Goal: Task Accomplishment & Management: Complete application form

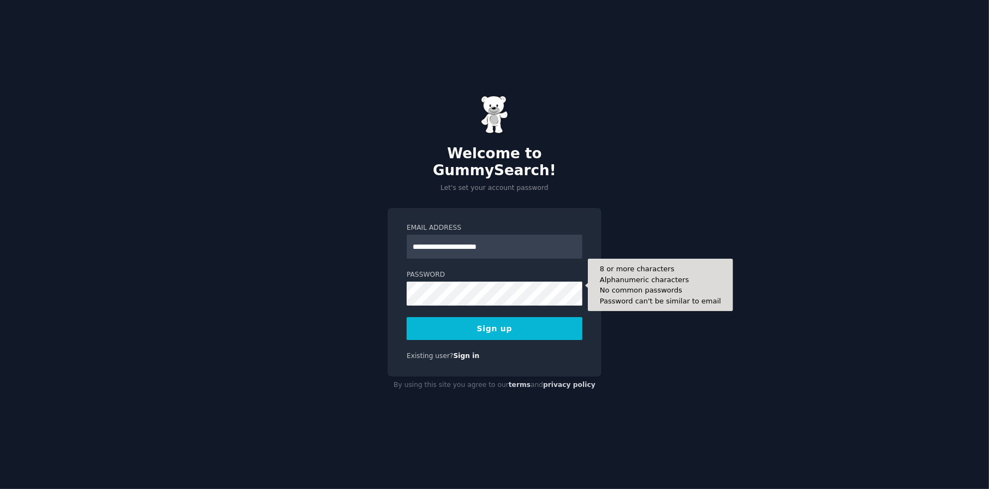
type input "**********"
click at [407, 317] on button "Sign up" at bounding box center [495, 328] width 176 height 23
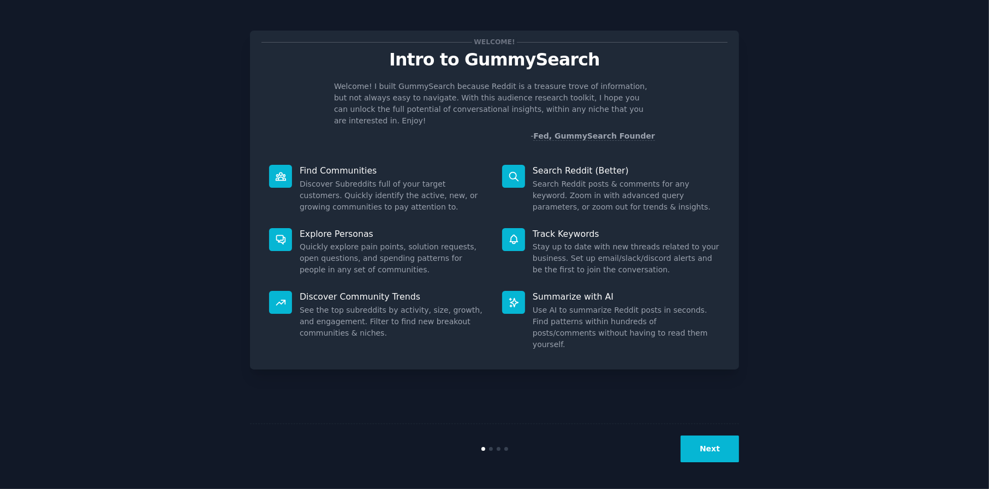
click at [706, 455] on button "Next" at bounding box center [710, 449] width 58 height 27
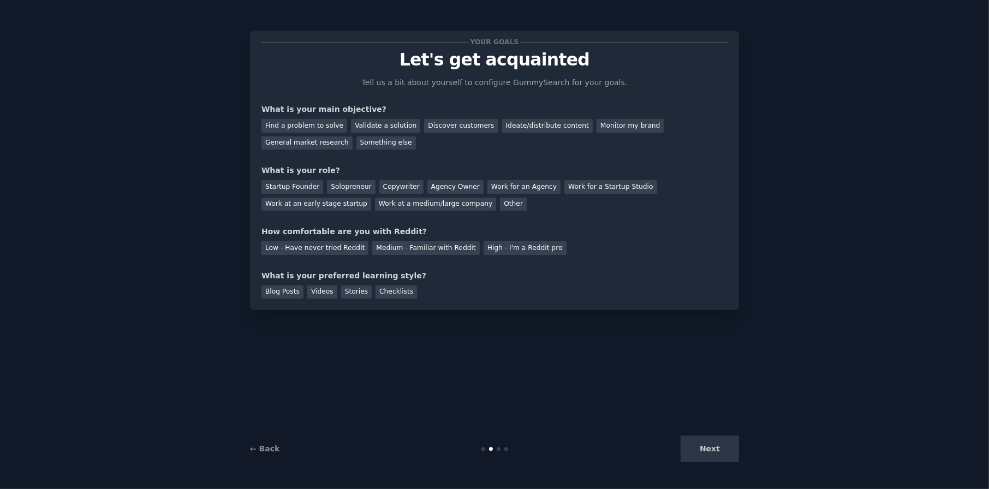
click at [706, 455] on div "Next" at bounding box center [657, 449] width 163 height 27
click at [544, 129] on div "Ideate/distribute content" at bounding box center [547, 126] width 91 height 14
click at [353, 188] on div "Solopreneur" at bounding box center [351, 187] width 48 height 14
click at [424, 249] on div "Medium - Familiar with Reddit" at bounding box center [425, 248] width 107 height 14
click at [318, 293] on div "Videos" at bounding box center [322, 292] width 30 height 14
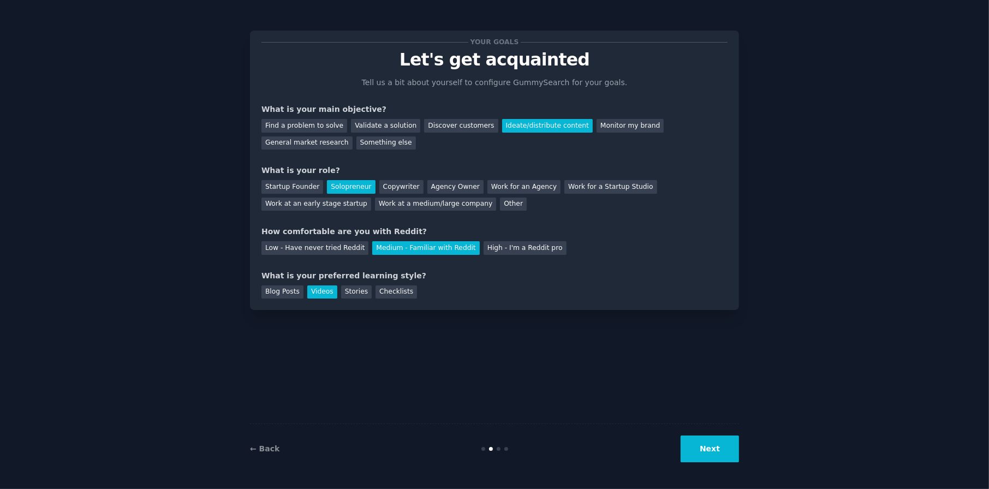
click at [707, 440] on button "Next" at bounding box center [710, 449] width 58 height 27
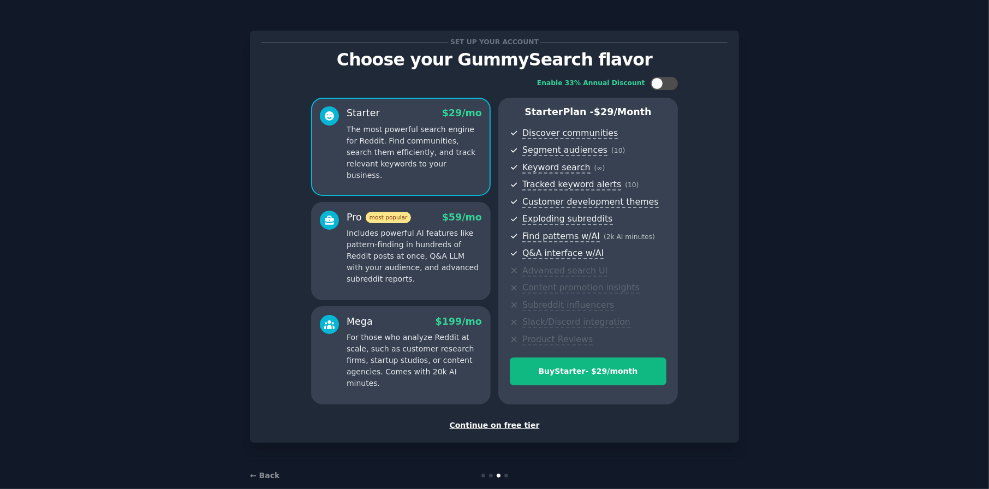
click at [500, 428] on div "Continue on free tier" at bounding box center [494, 425] width 466 height 11
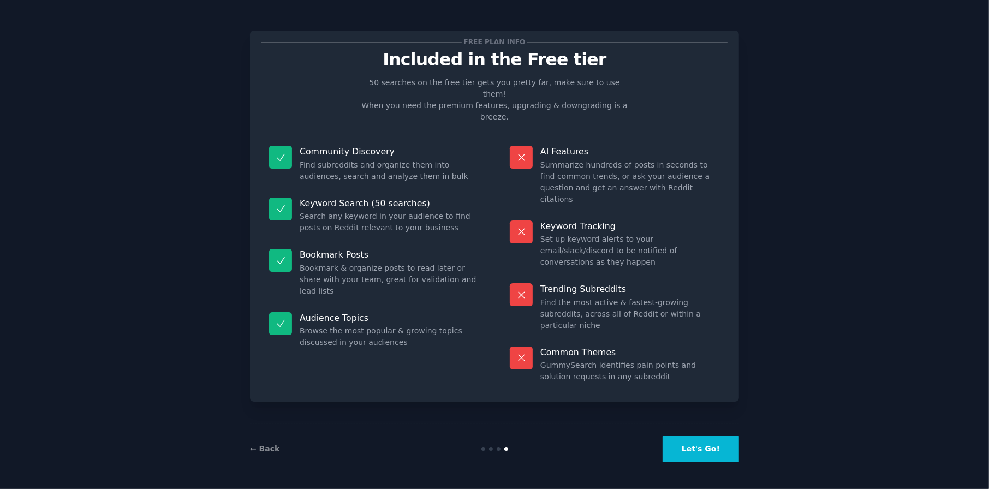
click at [703, 447] on button "Let's Go!" at bounding box center [701, 449] width 76 height 27
